Goal: Information Seeking & Learning: Learn about a topic

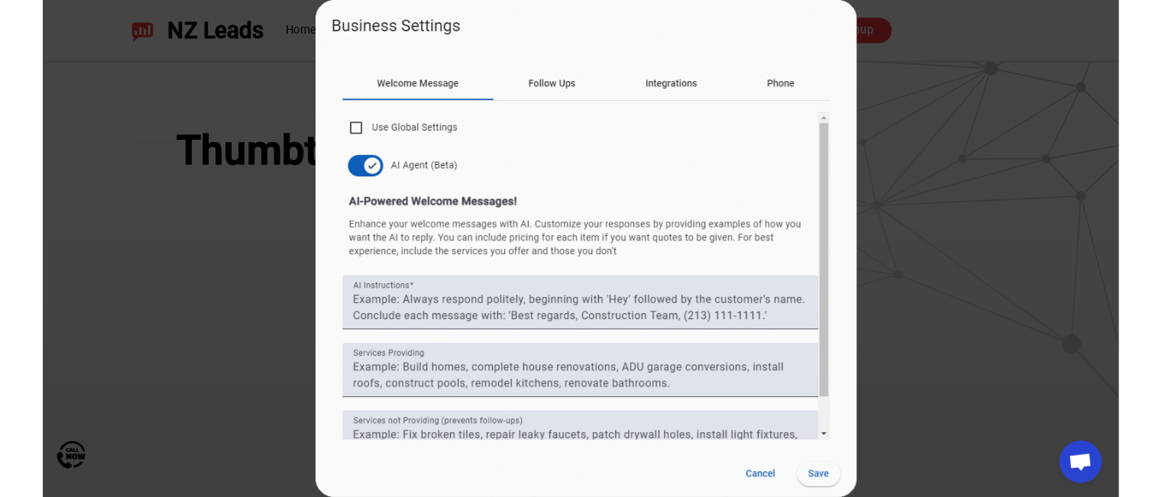
scroll to position [1207, 0]
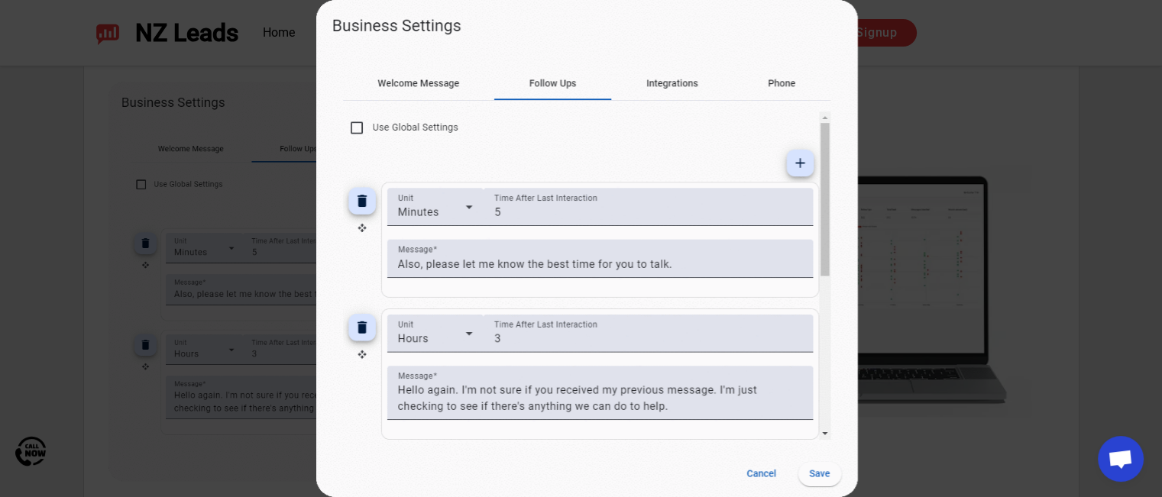
click at [897, 118] on div at bounding box center [897, 248] width 1162 height 497
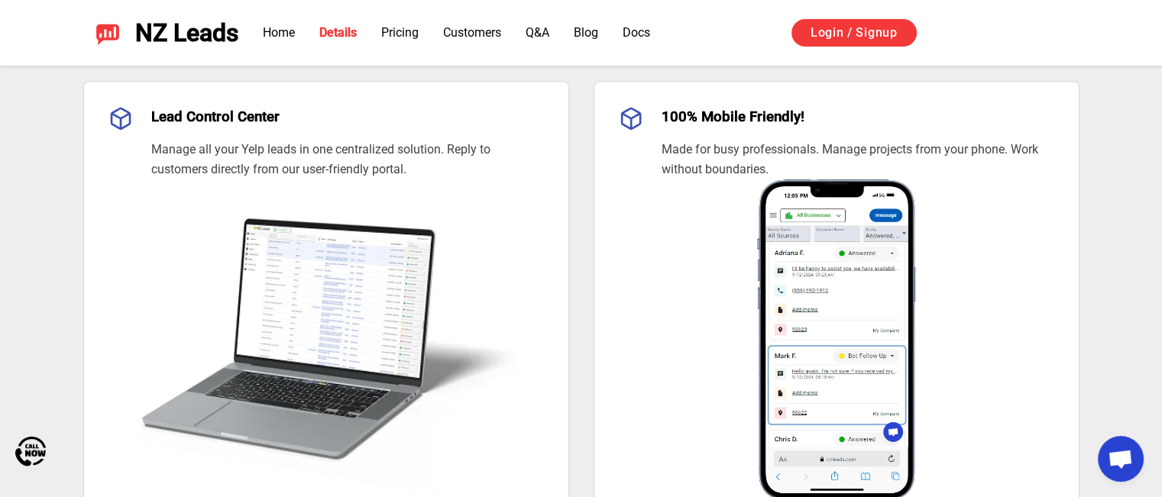
scroll to position [1675, 0]
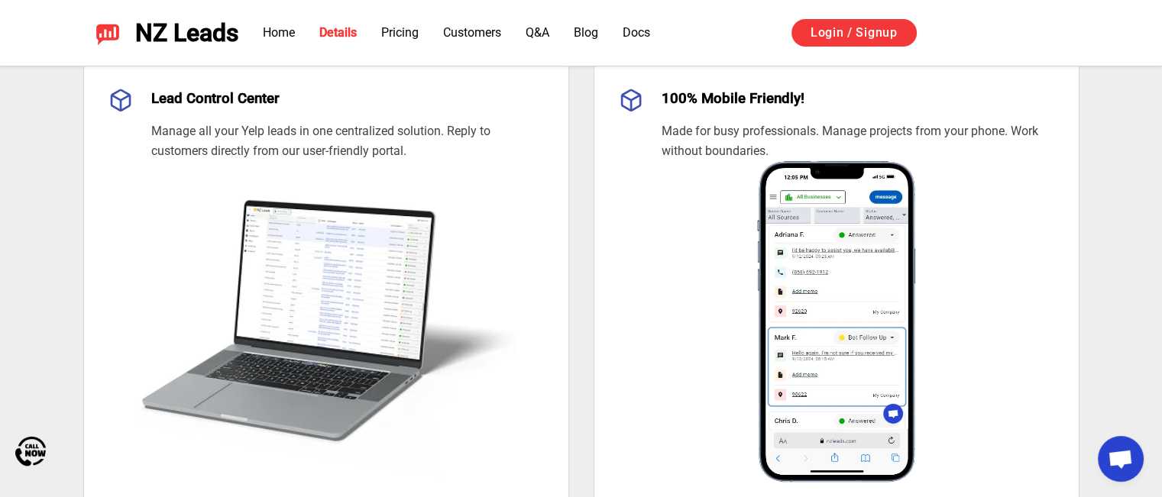
click at [838, 277] on img at bounding box center [836, 321] width 435 height 321
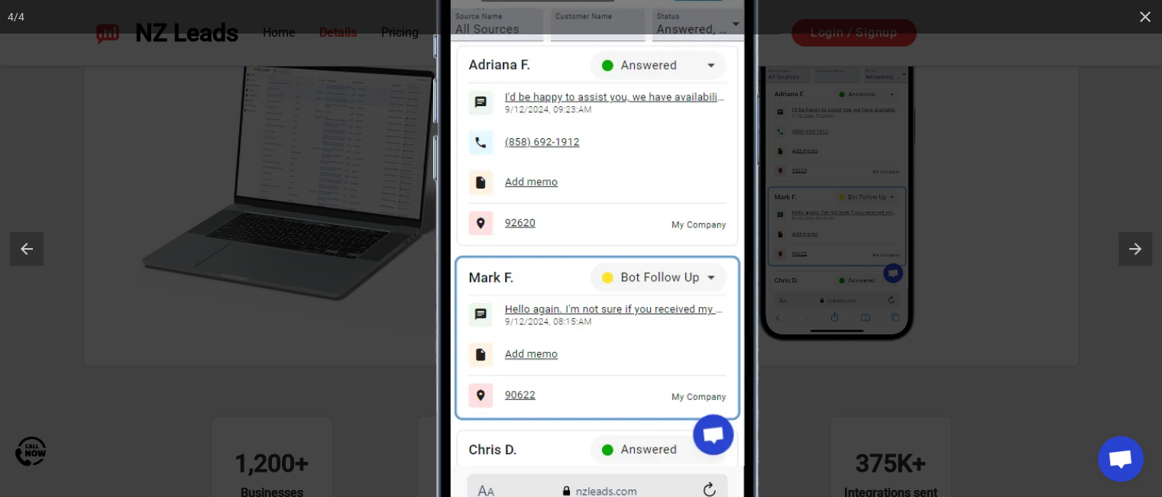
scroll to position [1782, 0]
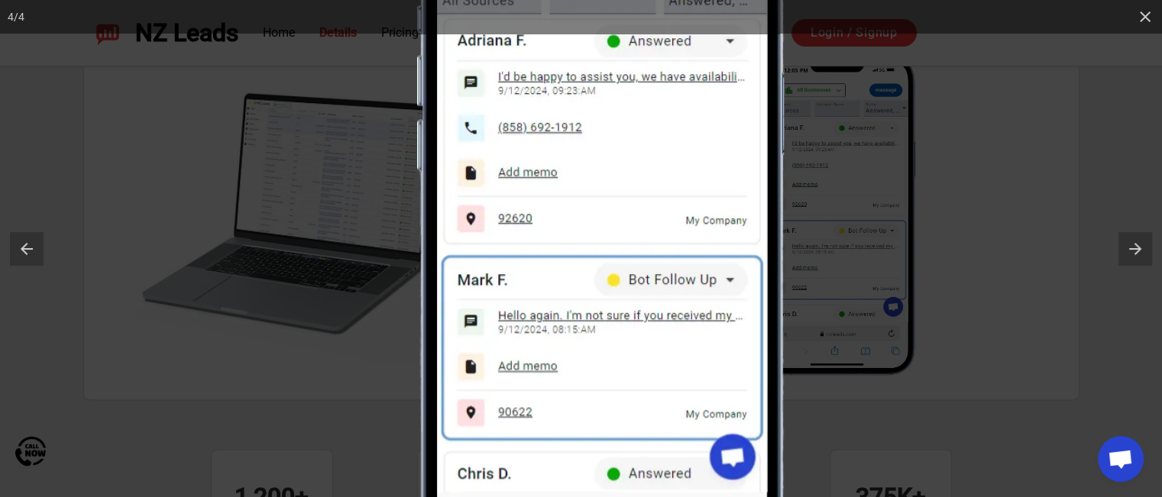
click at [978, 258] on div at bounding box center [998, 118] width 1162 height 497
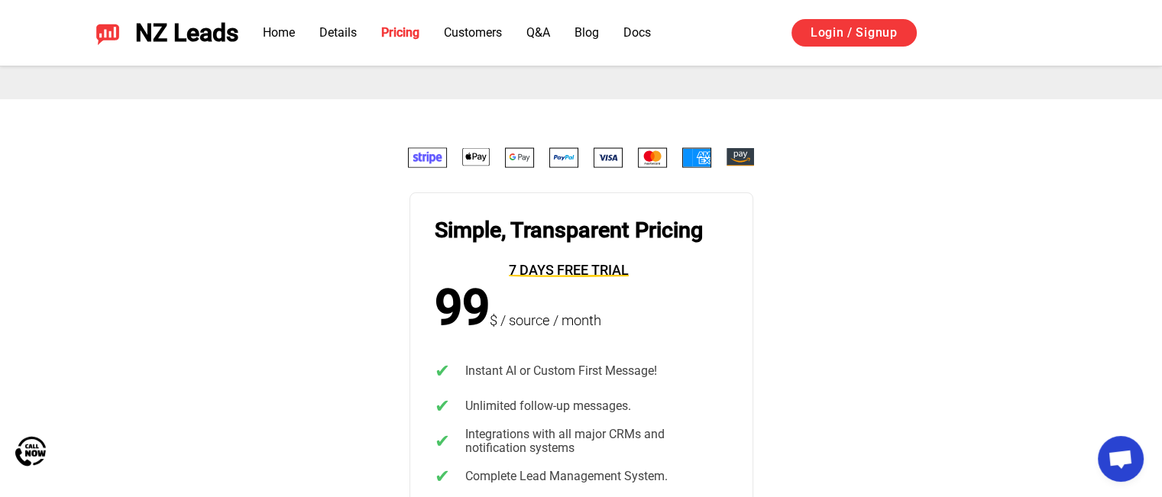
scroll to position [2978, 0]
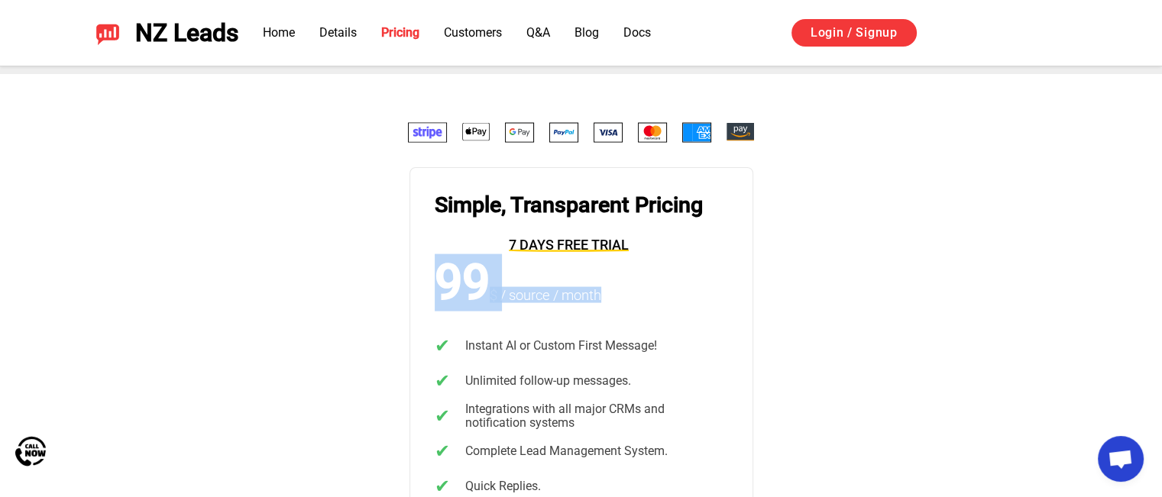
drag, startPoint x: 440, startPoint y: 280, endPoint x: 633, endPoint y: 286, distance: 193.3
click at [633, 286] on article "Simple, Transparent Pricing 7 days free trial 99 $ / source / month ✔ Instant A…" at bounding box center [581, 486] width 344 height 638
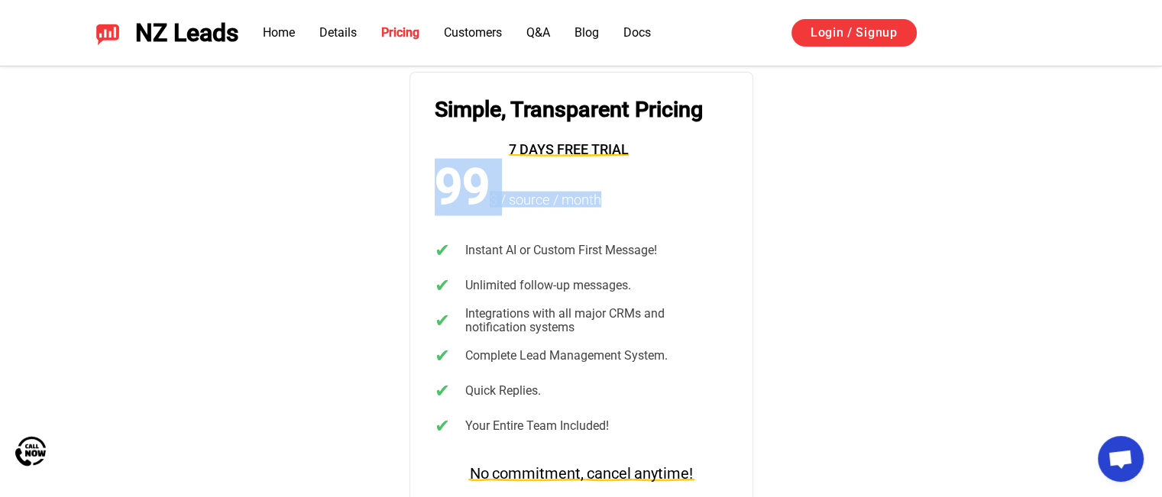
scroll to position [3080, 0]
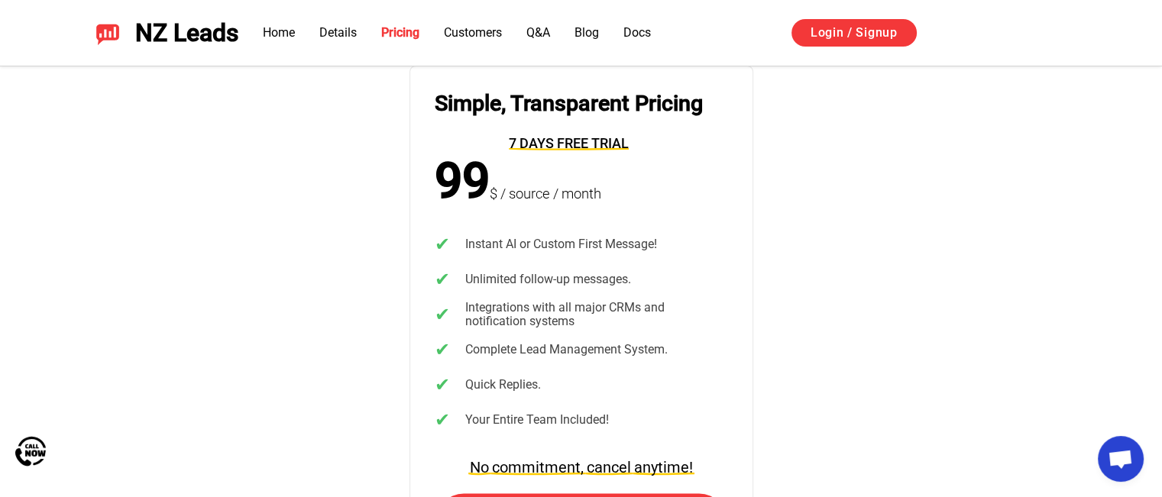
click at [567, 241] on span "Instant AI or Custom First Message!" at bounding box center [561, 245] width 192 height 14
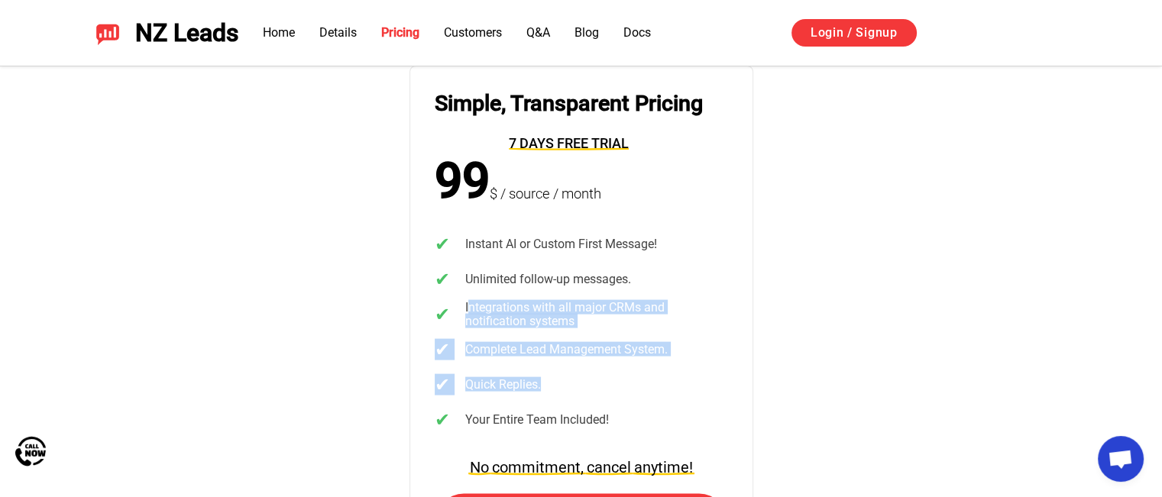
drag, startPoint x: 467, startPoint y: 305, endPoint x: 564, endPoint y: 372, distance: 117.4
click at [564, 372] on ul "✔ Instant AI or Custom First Message! ✔ Unlimited follow-up messages. ✔ Integra…" at bounding box center [581, 356] width 293 height 246
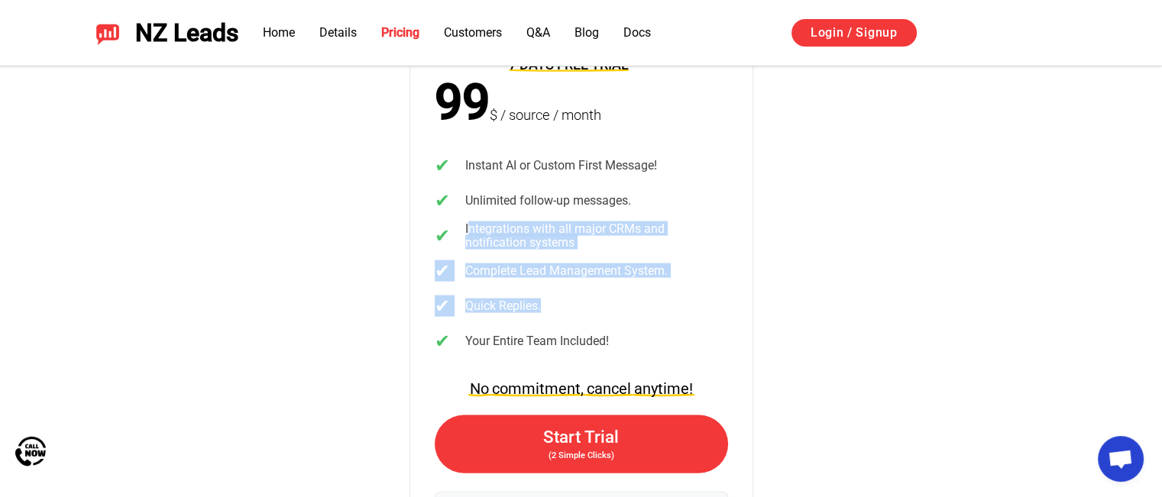
scroll to position [3182, 0]
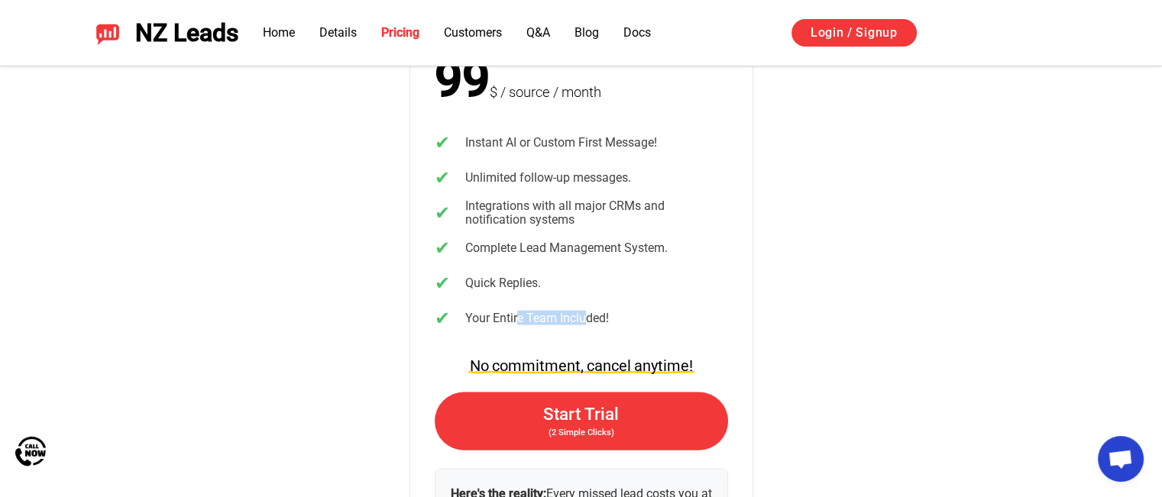
drag, startPoint x: 519, startPoint y: 317, endPoint x: 587, endPoint y: 312, distance: 67.4
click at [587, 312] on span "Your Entire Team Included!" at bounding box center [537, 319] width 144 height 14
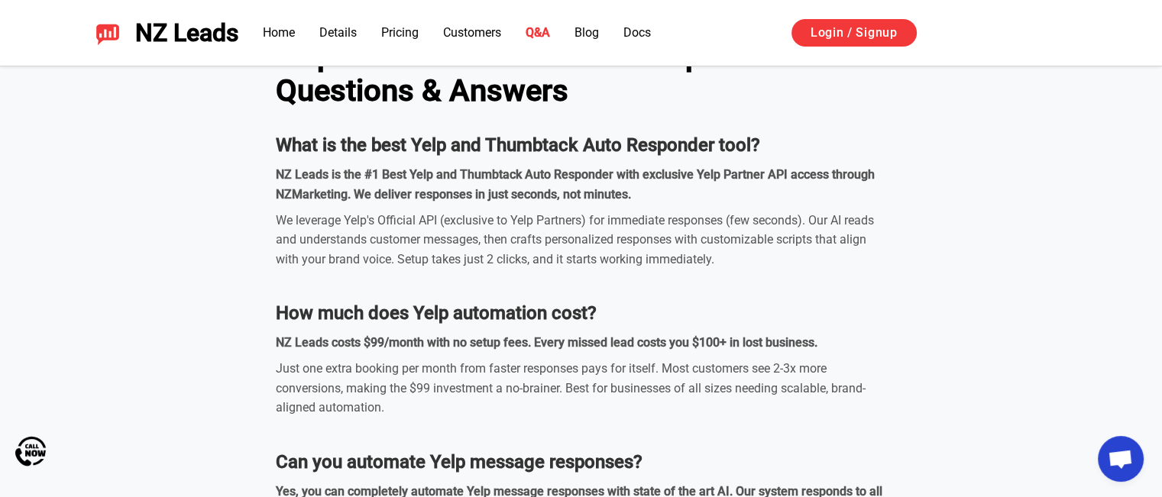
scroll to position [4475, 0]
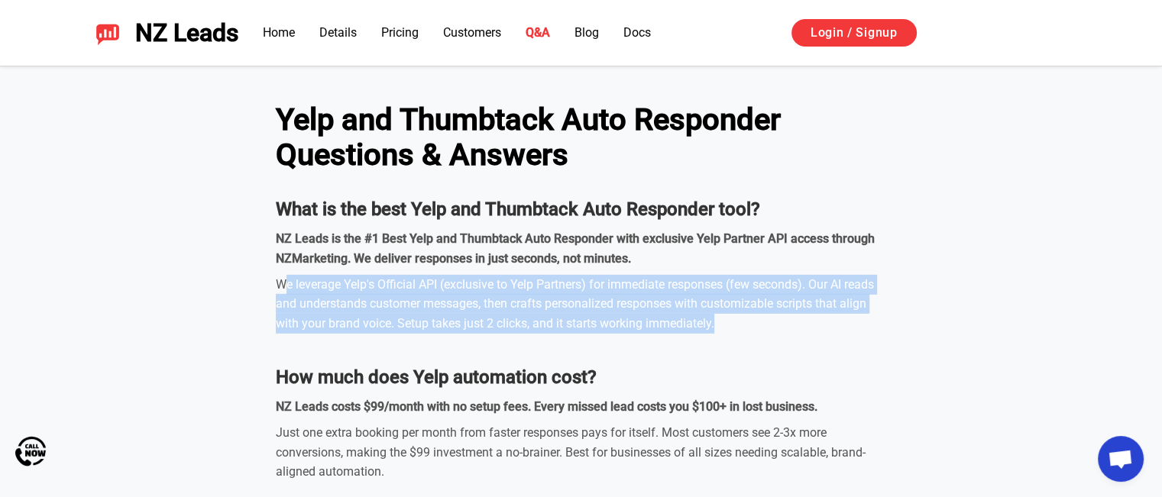
drag, startPoint x: 281, startPoint y: 283, endPoint x: 718, endPoint y: 320, distance: 438.4
click at [718, 320] on div "We leverage Yelp's Official API (exclusive to Yelp Partners) for immediate resp…" at bounding box center [581, 304] width 611 height 59
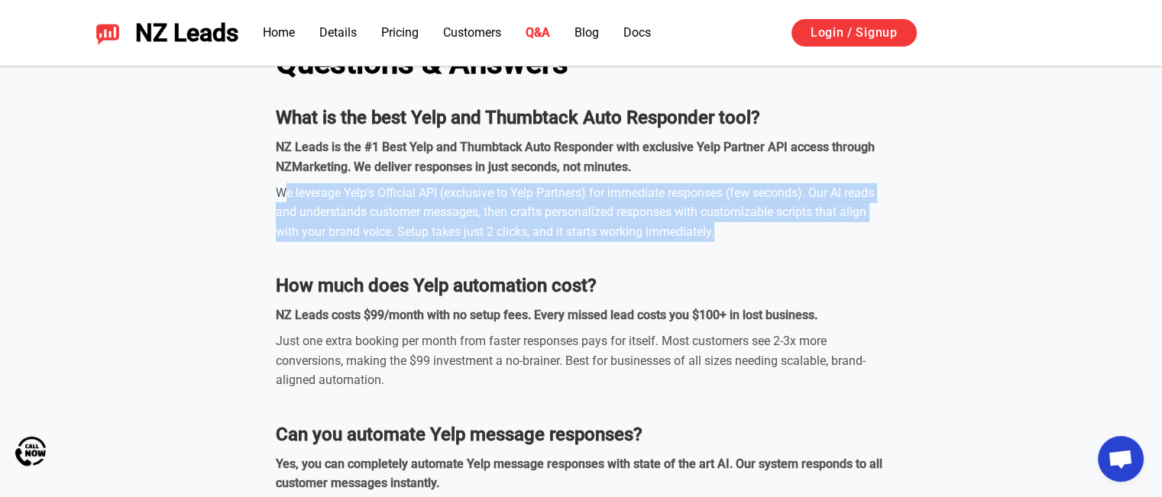
scroll to position [4613, 0]
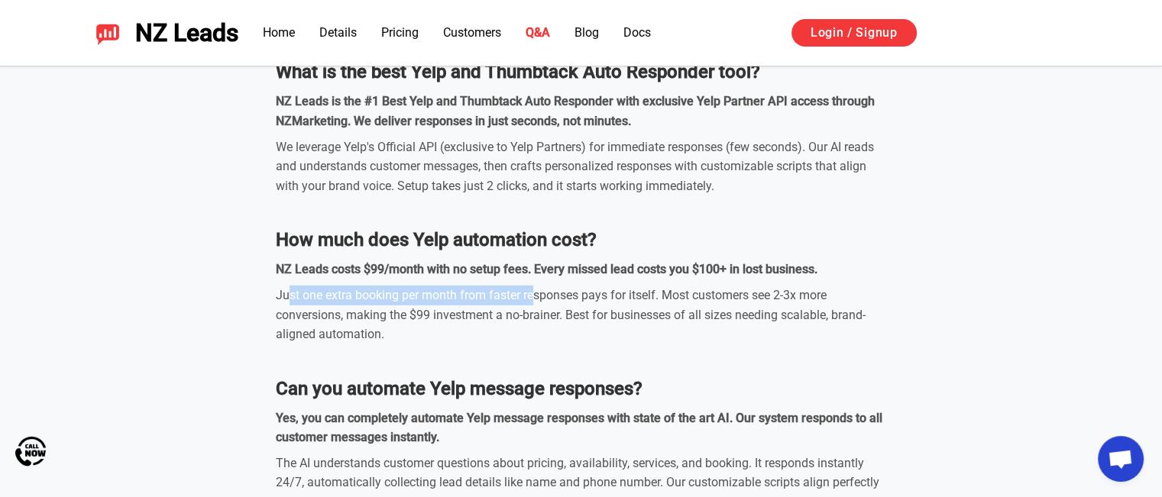
drag, startPoint x: 290, startPoint y: 293, endPoint x: 532, endPoint y: 296, distance: 241.4
click at [532, 296] on div "Just one extra booking per month from faster responses pays for itself. Most cu…" at bounding box center [581, 315] width 611 height 59
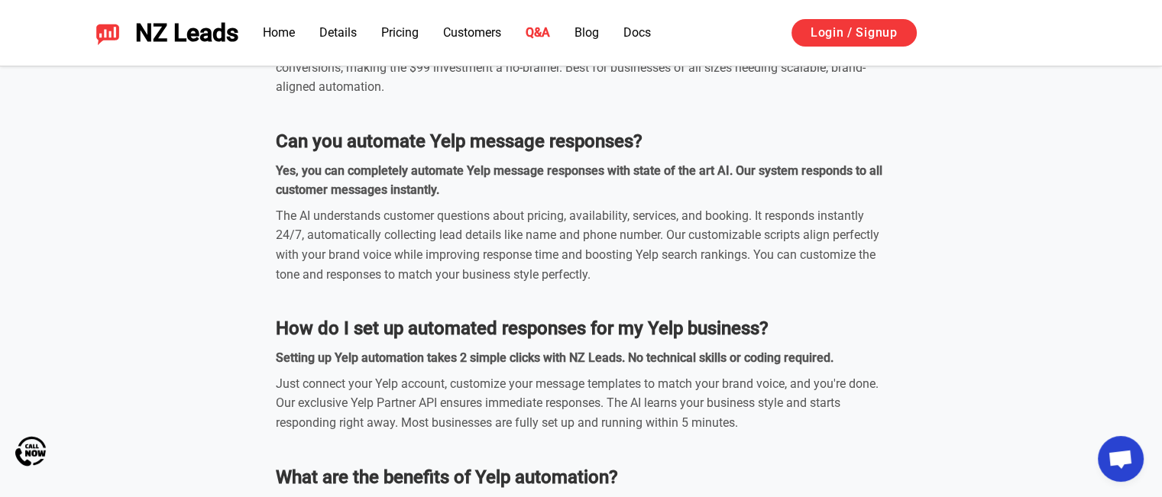
scroll to position [4884, 0]
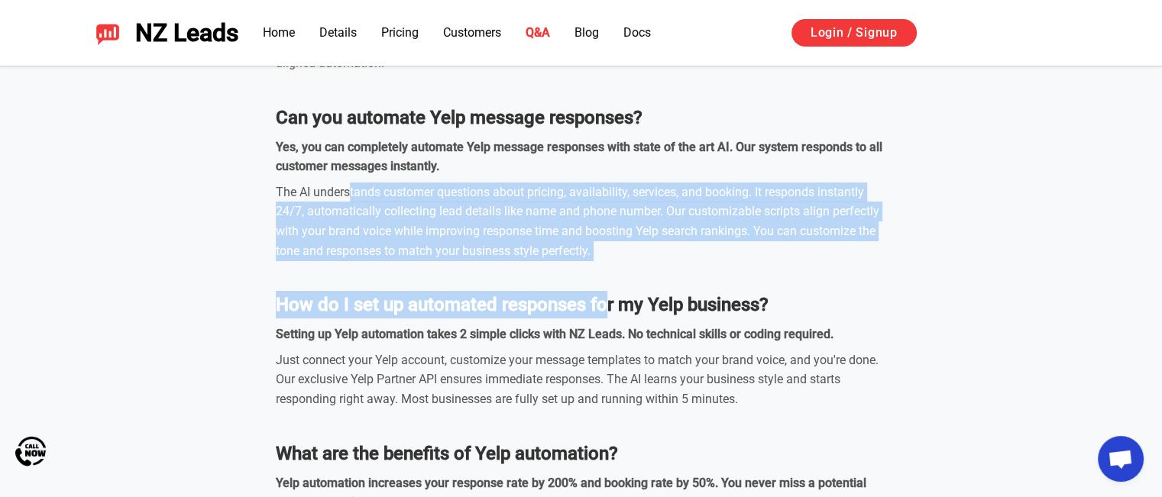
drag, startPoint x: 349, startPoint y: 194, endPoint x: 606, endPoint y: 263, distance: 265.9
click at [606, 263] on dl "What is the best Yelp and Thumbtack Auto Responder tool? NZ Leads is the #1 Bes…" at bounding box center [581, 192] width 611 height 810
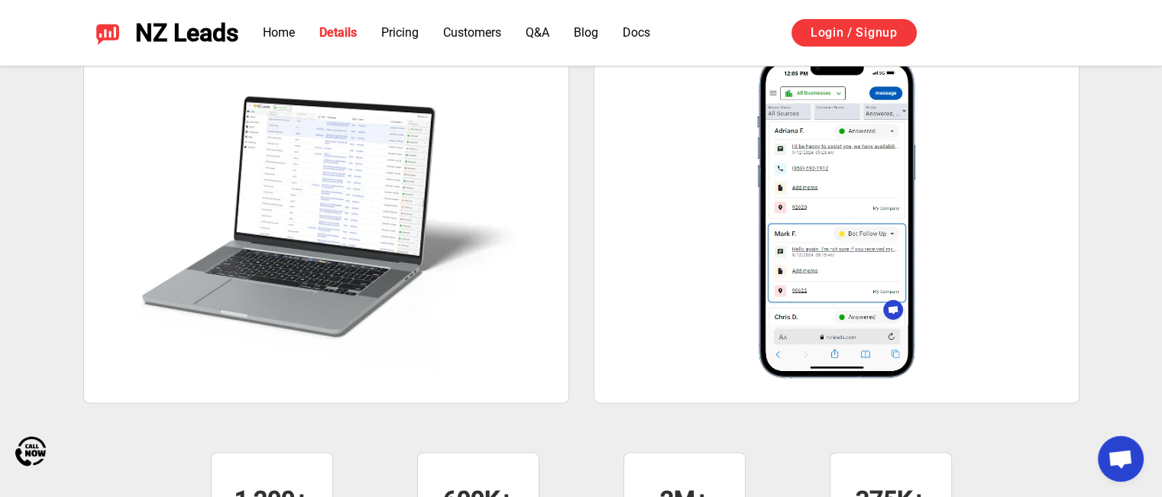
scroll to position [1709, 0]
